Goal: Transaction & Acquisition: Purchase product/service

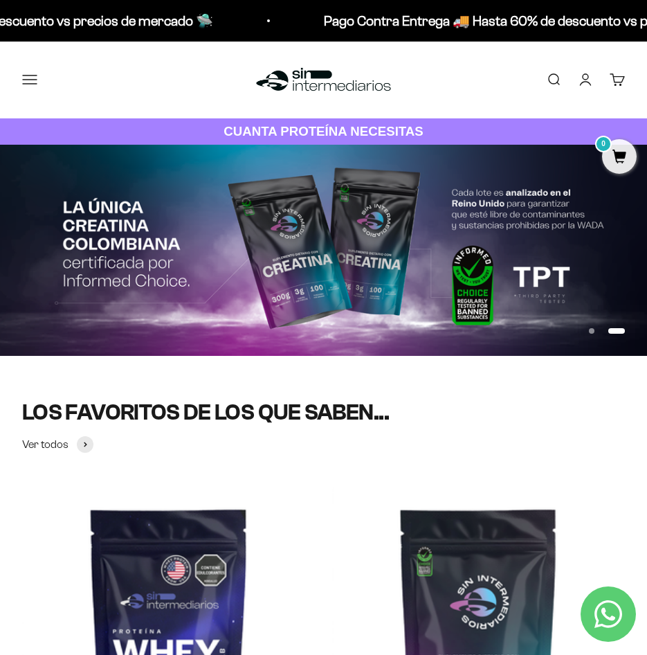
click at [546, 83] on link "Buscar" at bounding box center [553, 79] width 15 height 15
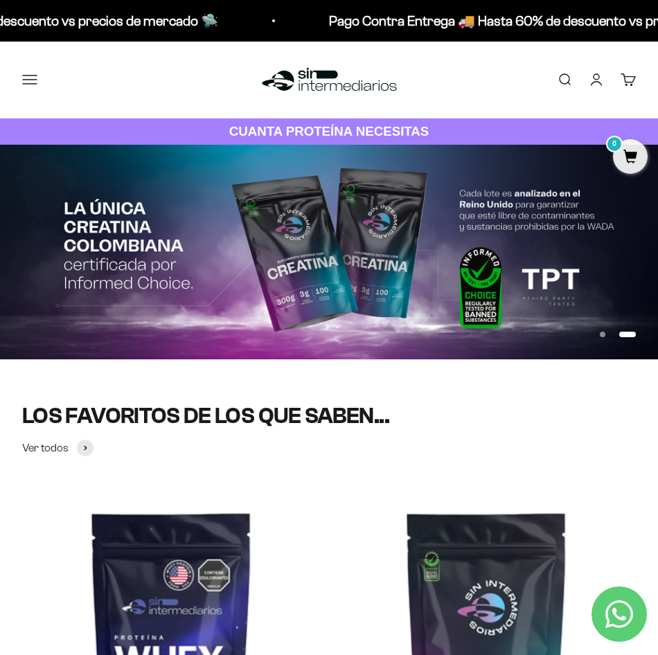
type input "creati"
click at [0, 0] on img at bounding box center [0, 0] width 0 height 0
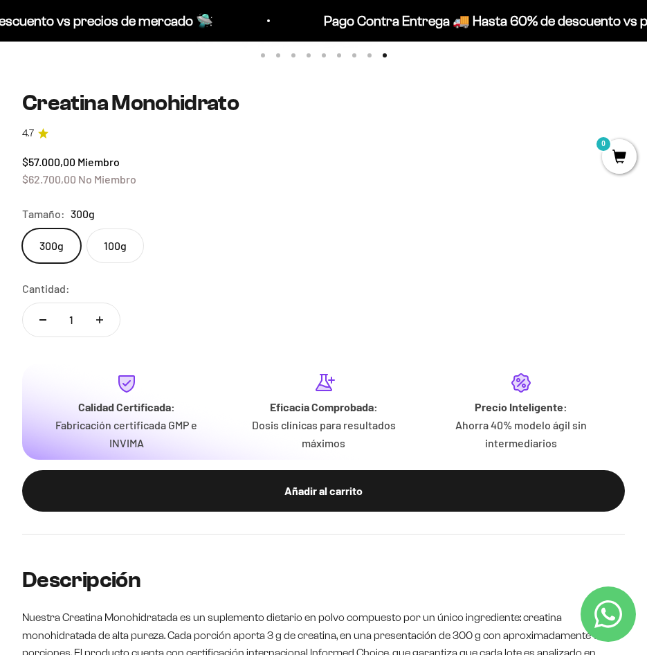
scroll to position [831, 0]
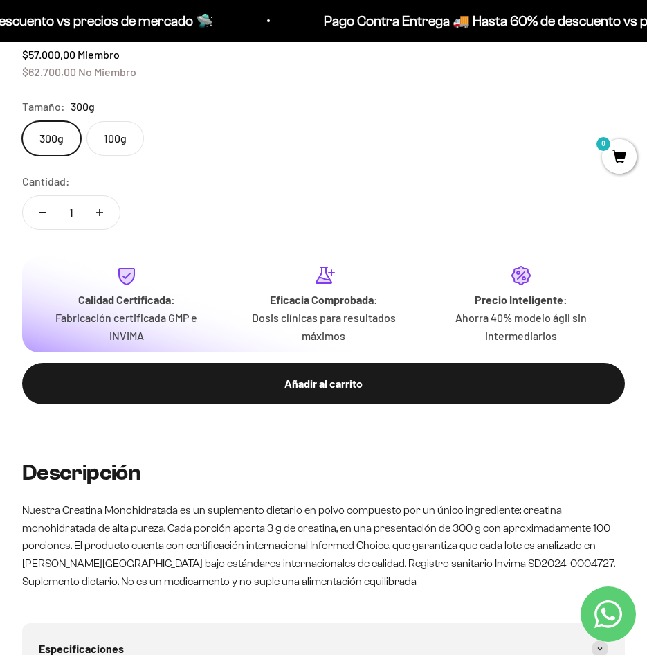
drag, startPoint x: 317, startPoint y: 393, endPoint x: 331, endPoint y: 401, distance: 16.2
click at [316, 393] on button "Añadir al carrito" at bounding box center [323, 384] width 603 height 42
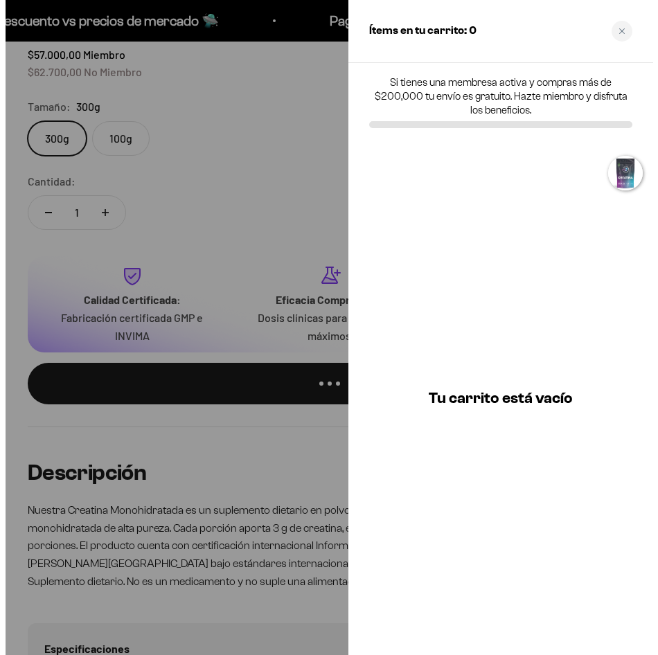
scroll to position [0, 5274]
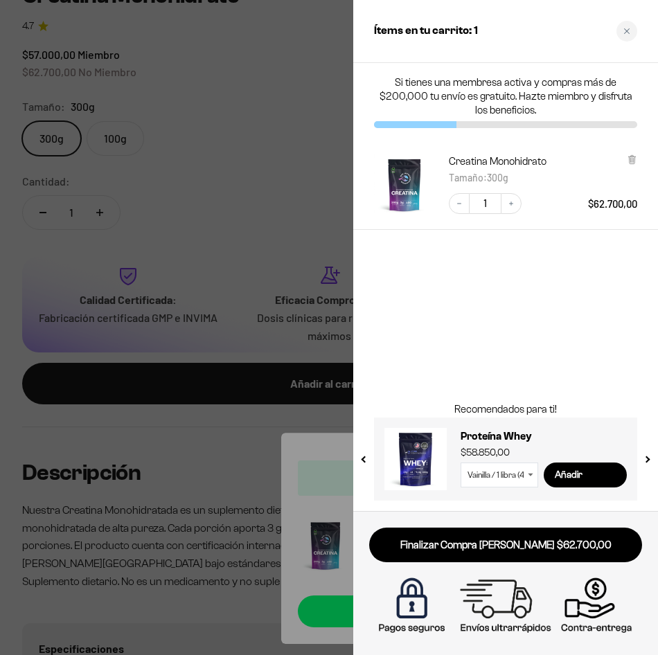
click at [277, 122] on div at bounding box center [329, 327] width 658 height 655
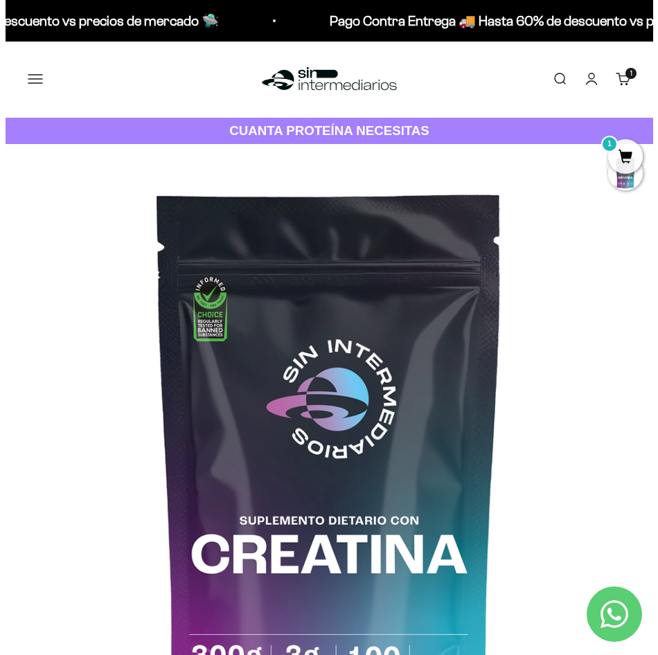
scroll to position [0, 0]
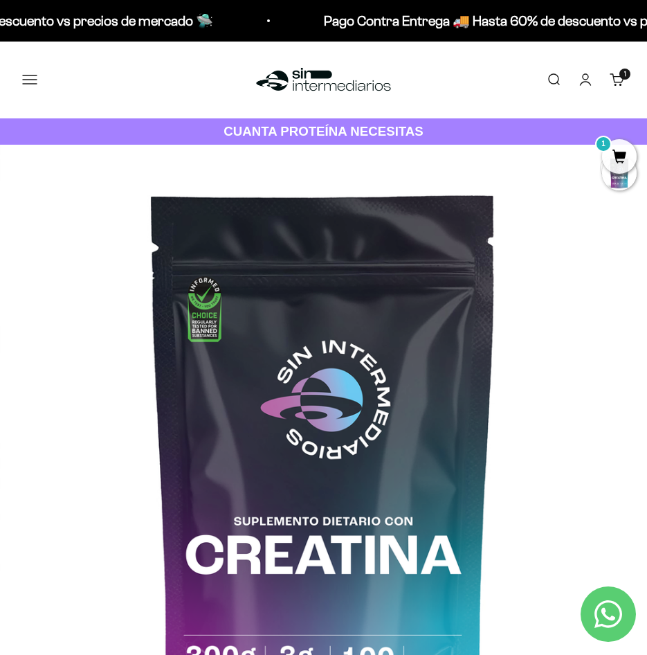
click at [37, 79] on button "Menú" at bounding box center [29, 79] width 15 height 15
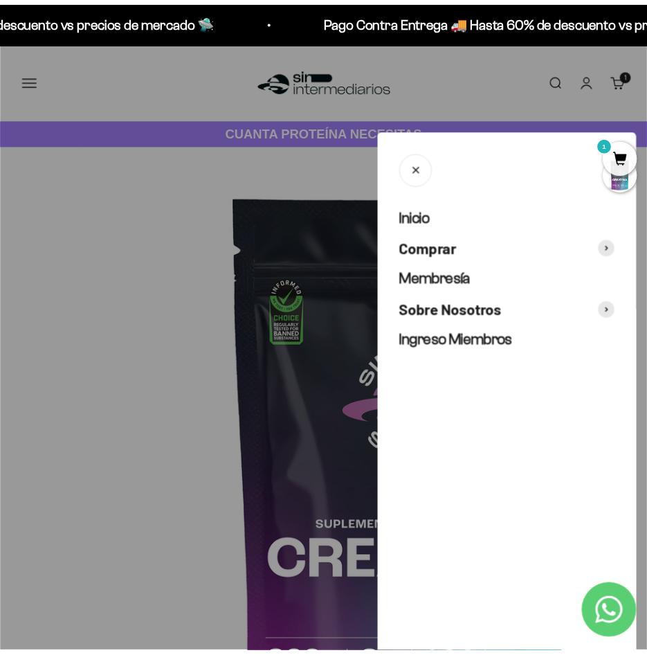
scroll to position [0, 5274]
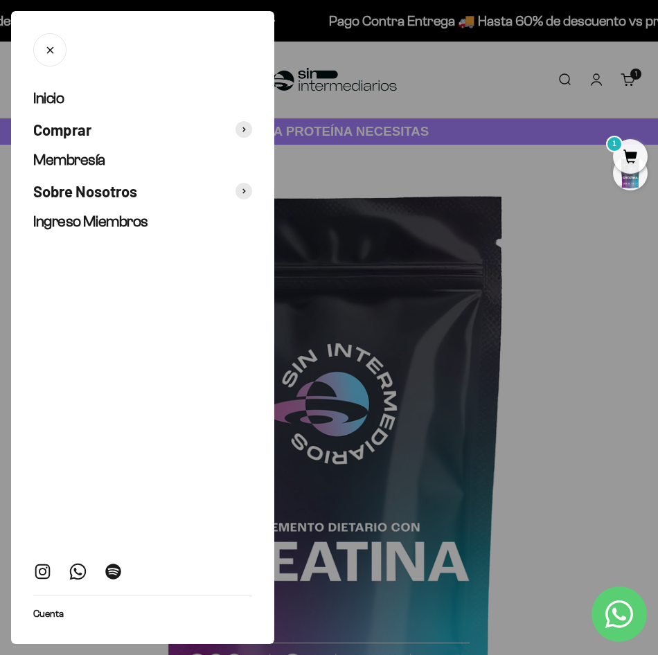
click at [546, 82] on div at bounding box center [329, 327] width 658 height 655
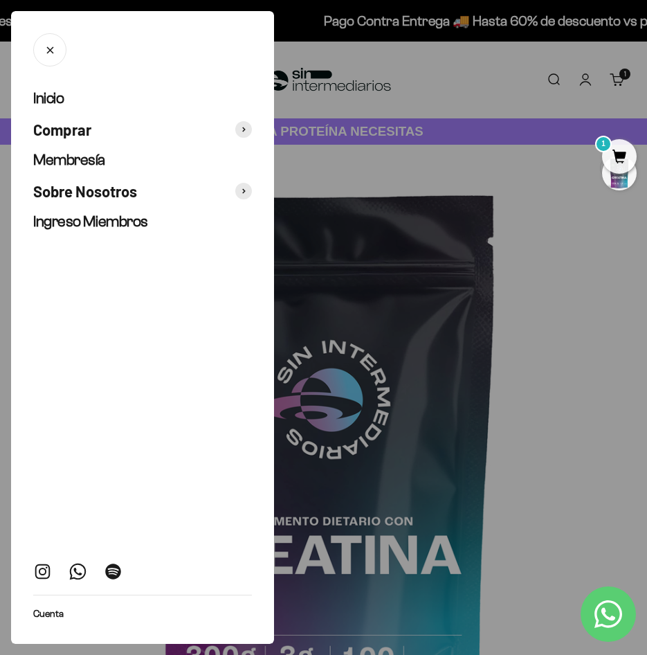
click at [550, 79] on link "Buscar" at bounding box center [553, 79] width 15 height 15
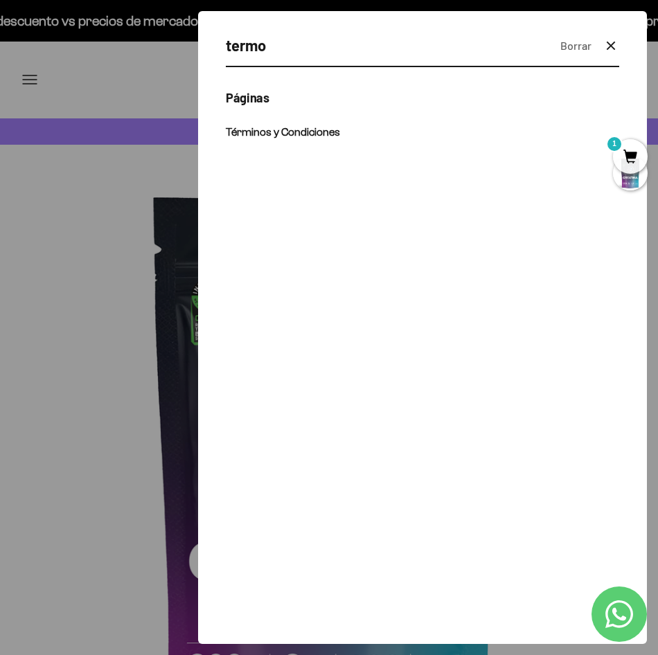
type input "termo"
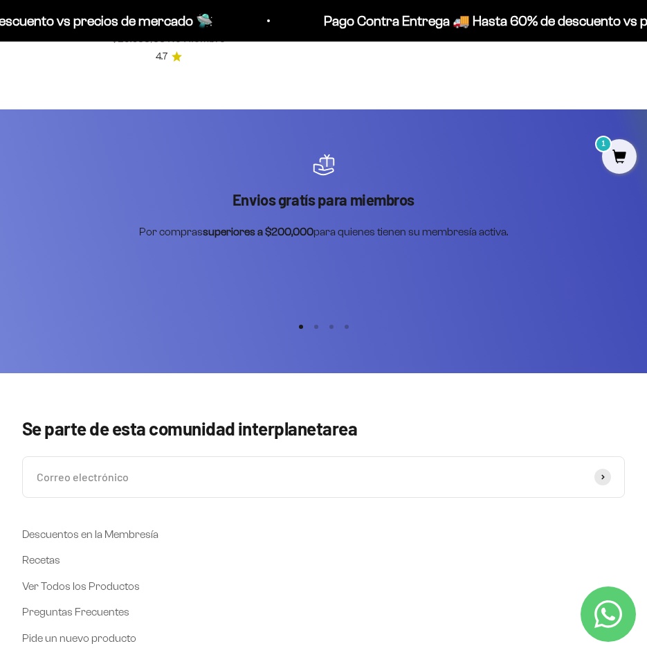
scroll to position [920, 0]
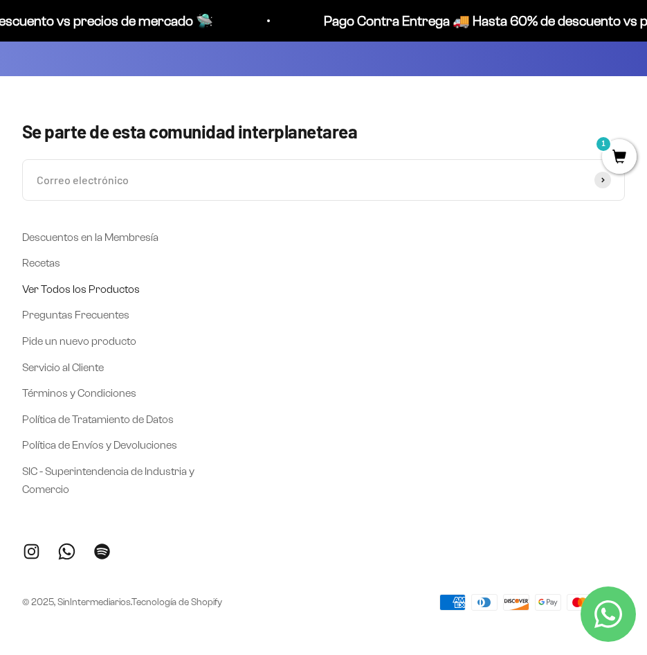
click at [82, 286] on link "Ver Todos los Productos" at bounding box center [81, 289] width 118 height 18
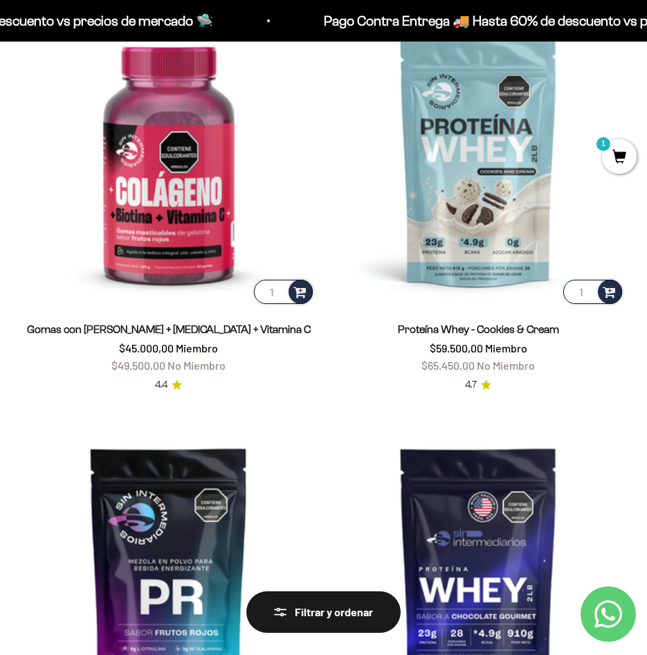
scroll to position [2424, 0]
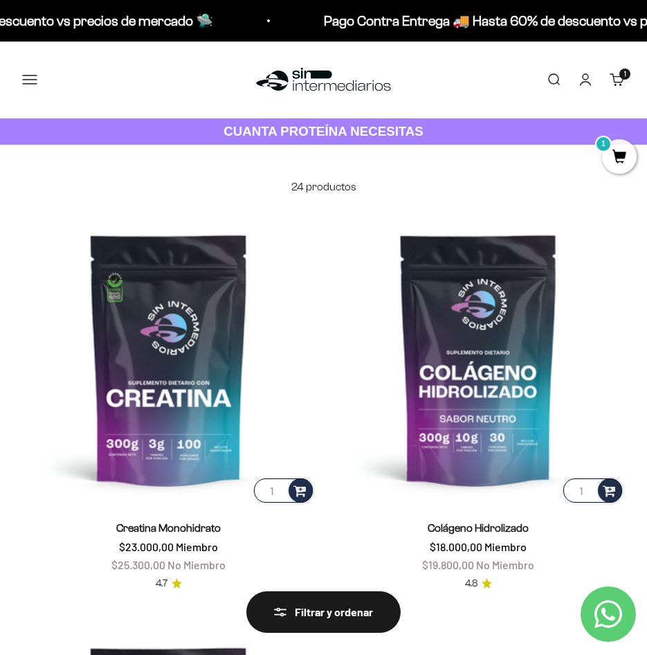
scroll to position [2424, 0]
